Goal: Contribute content: Add original content to the website for others to see

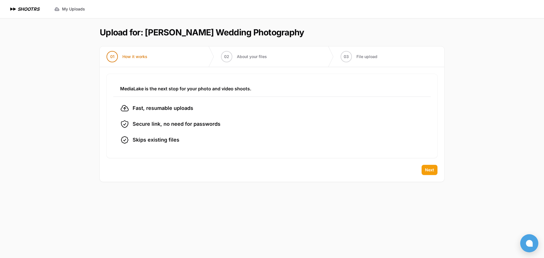
click at [431, 169] on span "Next" at bounding box center [429, 170] width 9 height 6
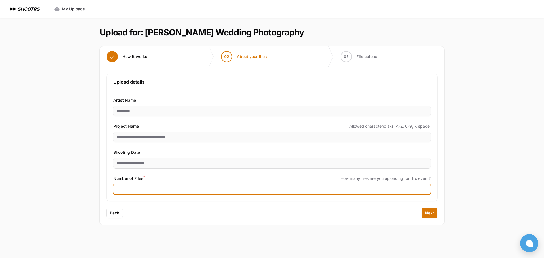
click at [135, 186] on input "Number of Files *" at bounding box center [271, 189] width 317 height 10
type input "****"
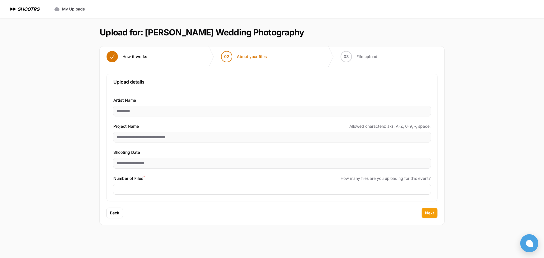
click at [428, 213] on span "Next" at bounding box center [429, 213] width 9 height 6
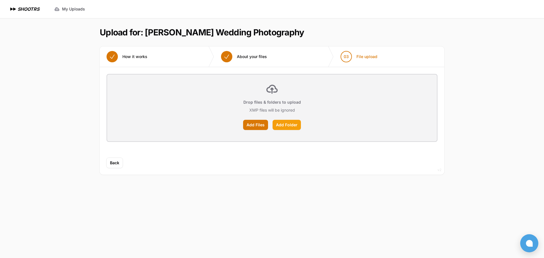
click at [289, 124] on label "Add Folder" at bounding box center [287, 125] width 28 height 10
click at [0, 0] on input "Add Folder" at bounding box center [0, 0] width 0 height 0
